Goal: Information Seeking & Learning: Learn about a topic

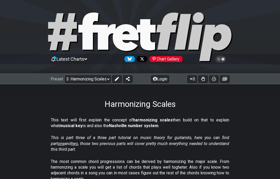
click at [96, 76] on select "Welcome to #fretflip! Initial Preset Custom Preset Minor Pentatonic Major Penta…" at bounding box center [88, 79] width 46 height 7
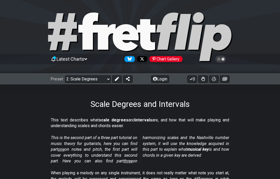
click at [99, 76] on select "Welcome to #fretflip! Initial Preset Custom Preset Minor Pentatonic Major Penta…" at bounding box center [88, 79] width 46 height 7
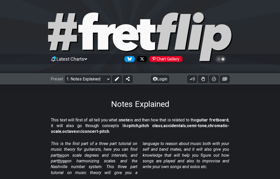
click at [101, 77] on select "Welcome to #fretflip! Initial Preset Custom Preset Minor Pentatonic Major Penta…" at bounding box center [88, 79] width 46 height 7
select select "/scale-degrees-and-intervals"
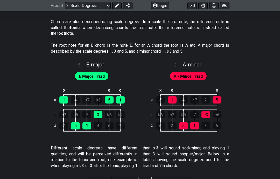
scroll to position [864, 0]
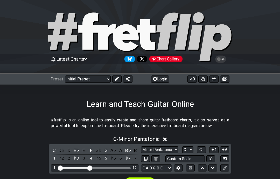
scroll to position [121, 0]
